Goal: Task Accomplishment & Management: Manage account settings

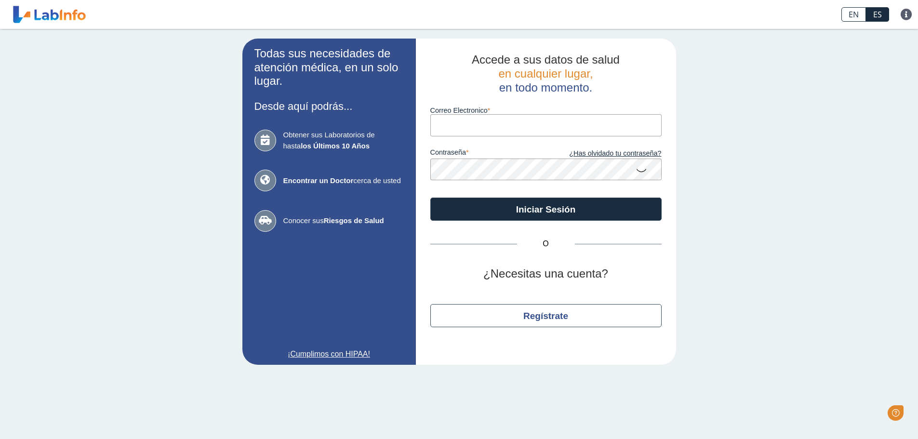
click at [462, 128] on input "Correo Electronico" at bounding box center [545, 125] width 231 height 22
type input "[EMAIL_ADDRESS][DOMAIN_NAME]"
click at [430, 198] on button "Iniciar Sesión" at bounding box center [545, 209] width 231 height 23
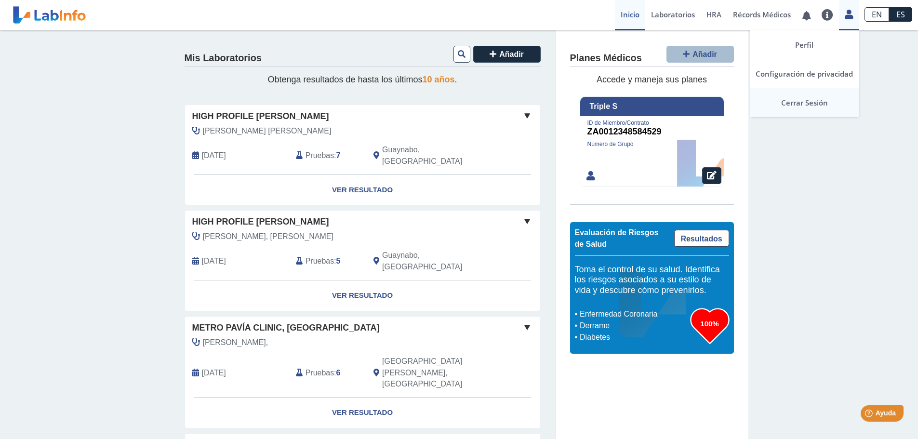
click at [802, 101] on link "Cerrar Sesión" at bounding box center [804, 102] width 109 height 29
